Goal: Task Accomplishment & Management: Manage account settings

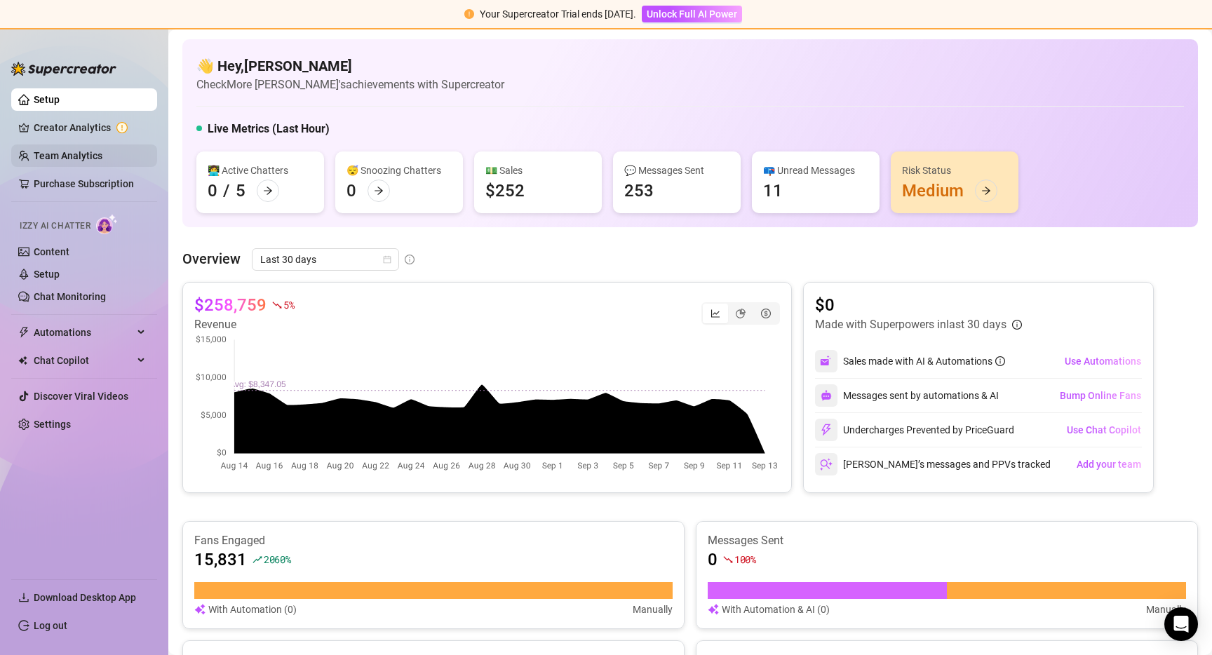
click at [49, 161] on link "Team Analytics" at bounding box center [68, 155] width 69 height 11
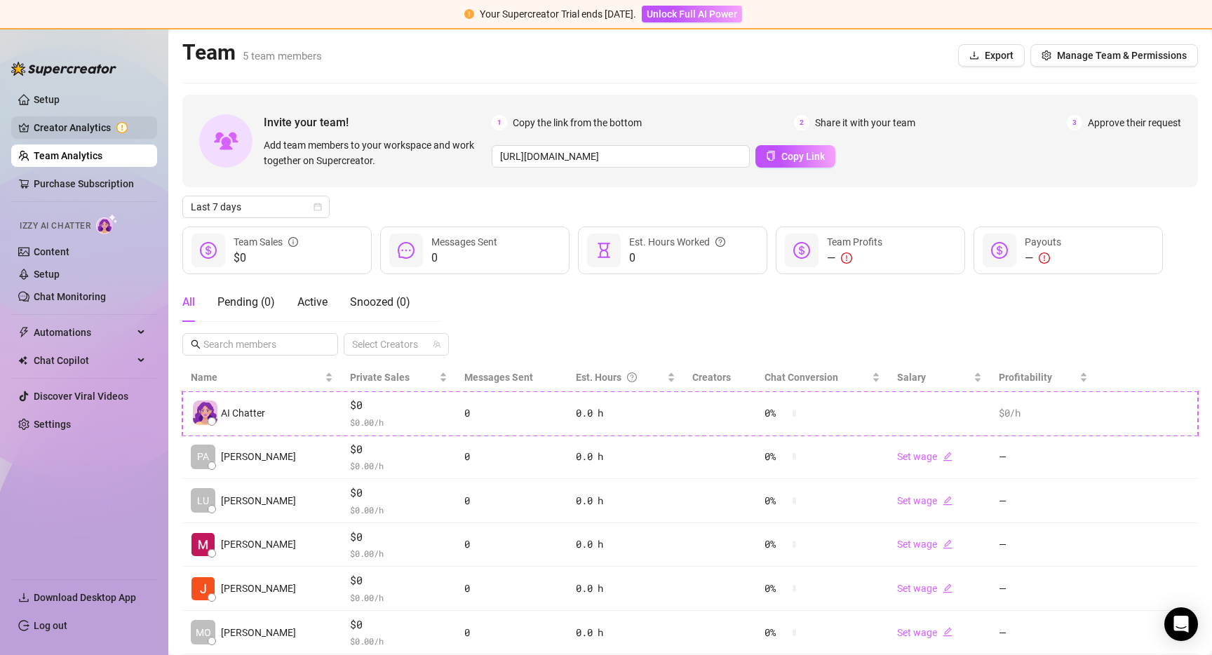
click at [48, 131] on link "Creator Analytics" at bounding box center [90, 127] width 112 height 22
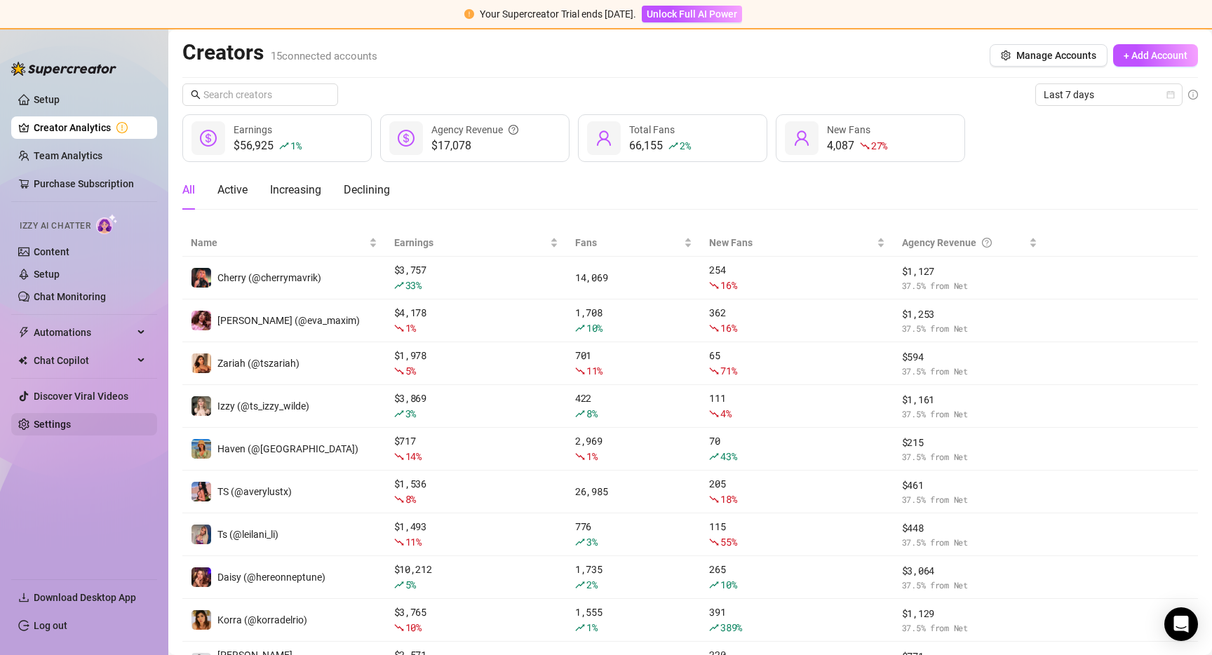
click at [55, 430] on link "Settings" at bounding box center [52, 424] width 37 height 11
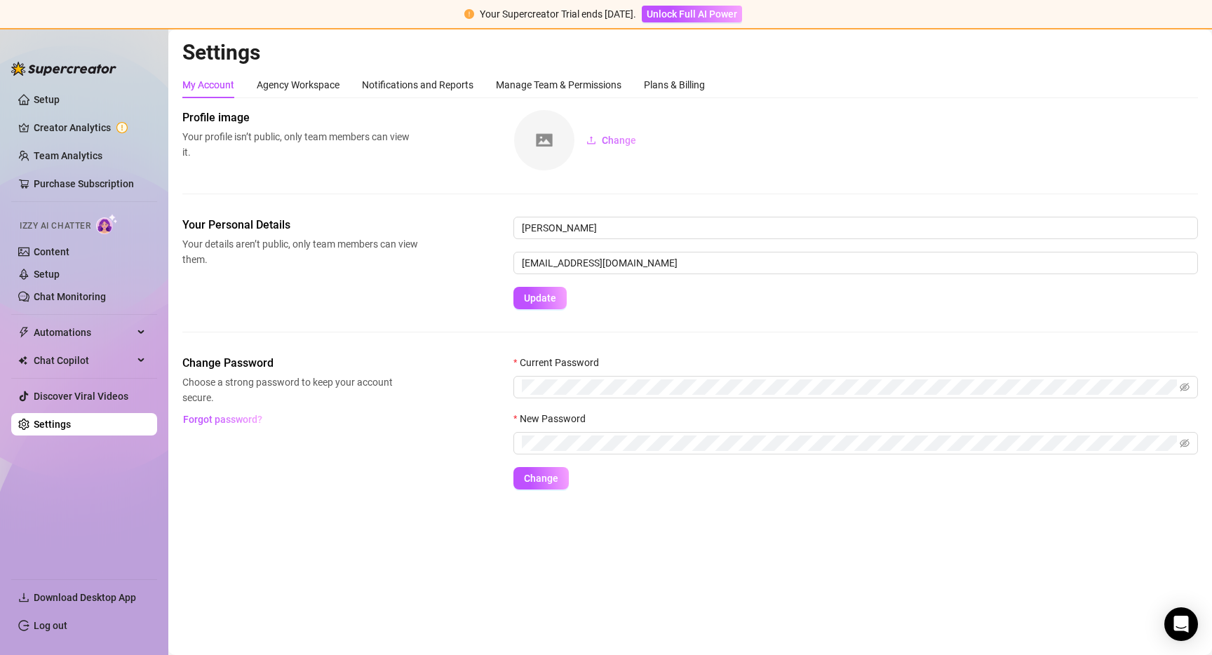
click at [536, 71] on div "Settings My Account Agency Workspace Notifications and Reports Manage Team & Pe…" at bounding box center [689, 272] width 1015 height 467
click at [527, 90] on div "Manage Team & Permissions" at bounding box center [559, 84] width 126 height 15
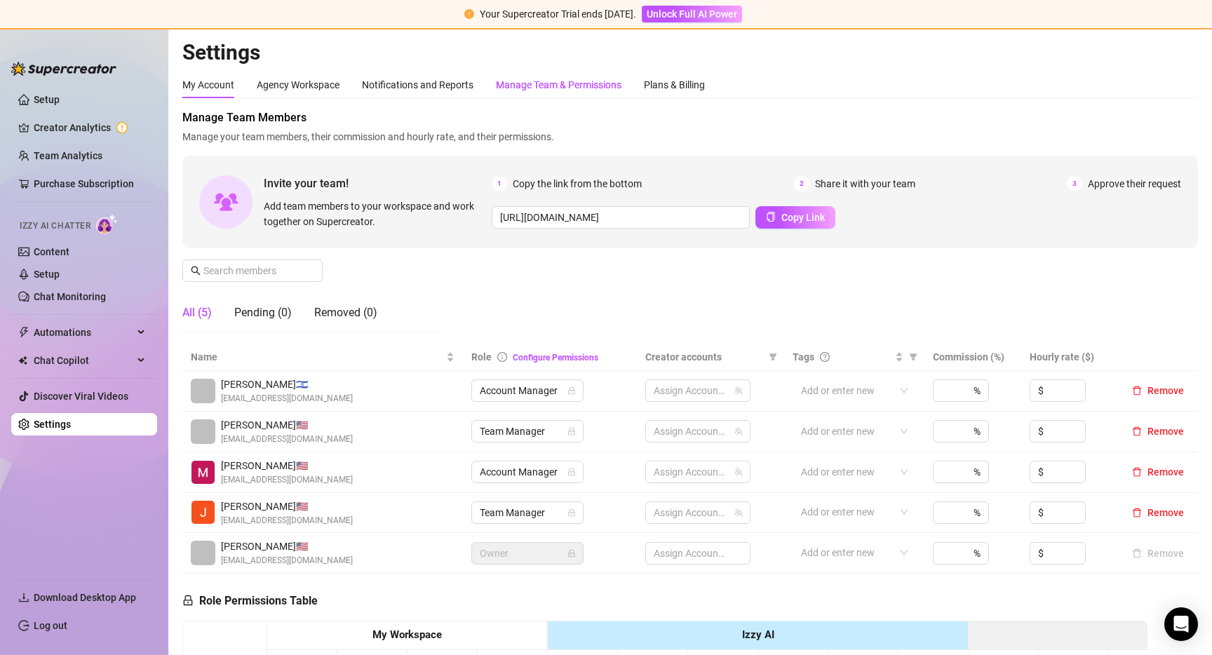
click at [520, 85] on div "Manage Team & Permissions" at bounding box center [559, 84] width 126 height 15
click at [801, 227] on button "Copy Link" at bounding box center [795, 217] width 80 height 22
